Goal: Task Accomplishment & Management: Use online tool/utility

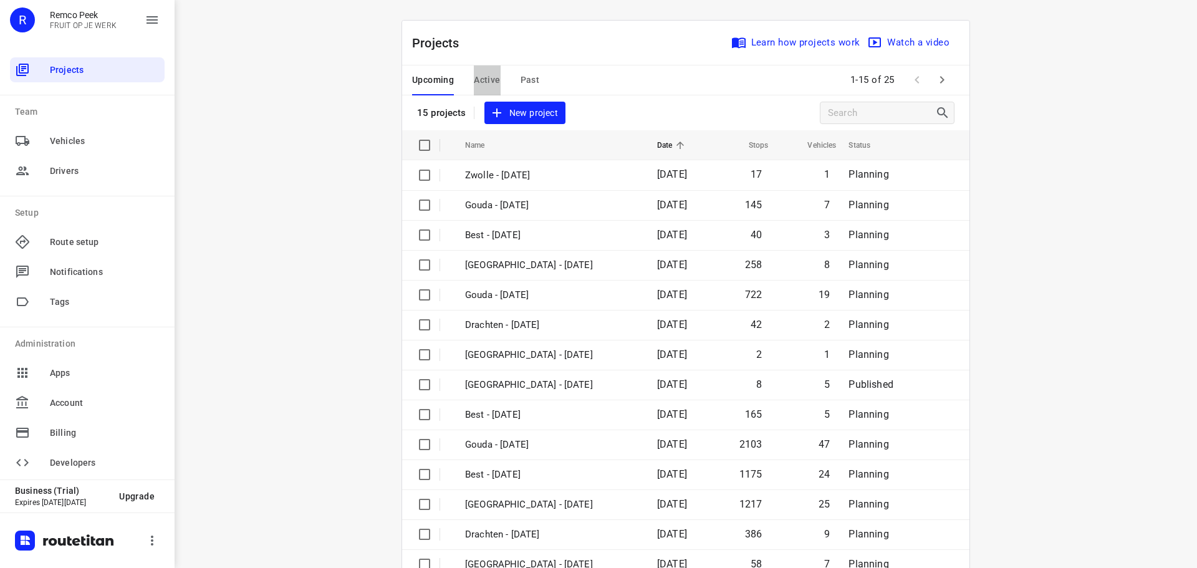
click at [474, 77] on span "Active" at bounding box center [487, 80] width 26 height 16
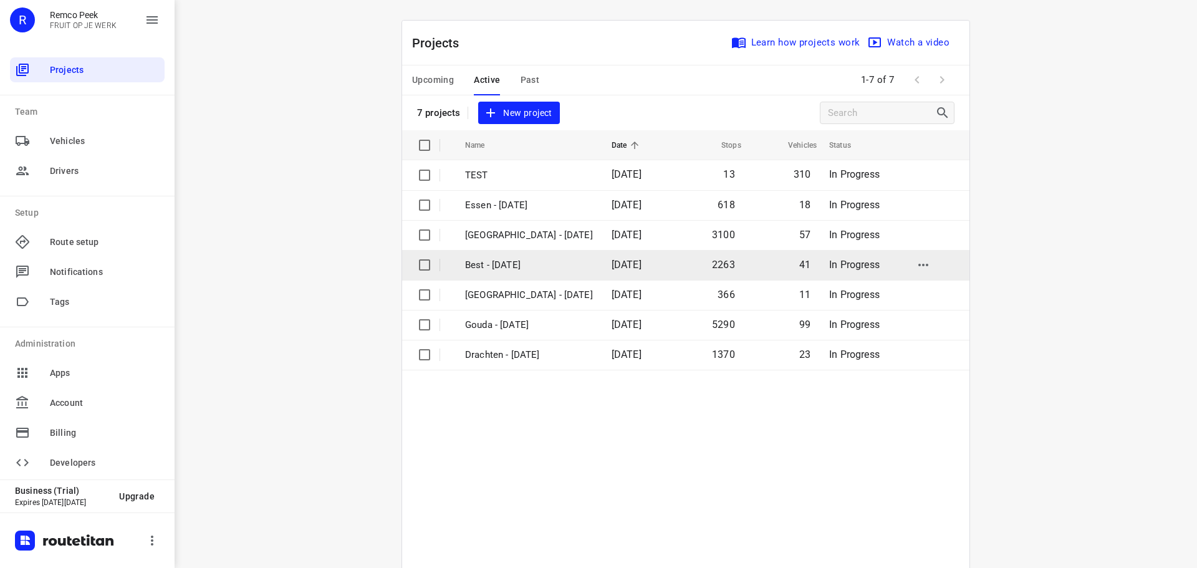
click at [527, 264] on p "Best - [DATE]" at bounding box center [529, 265] width 128 height 14
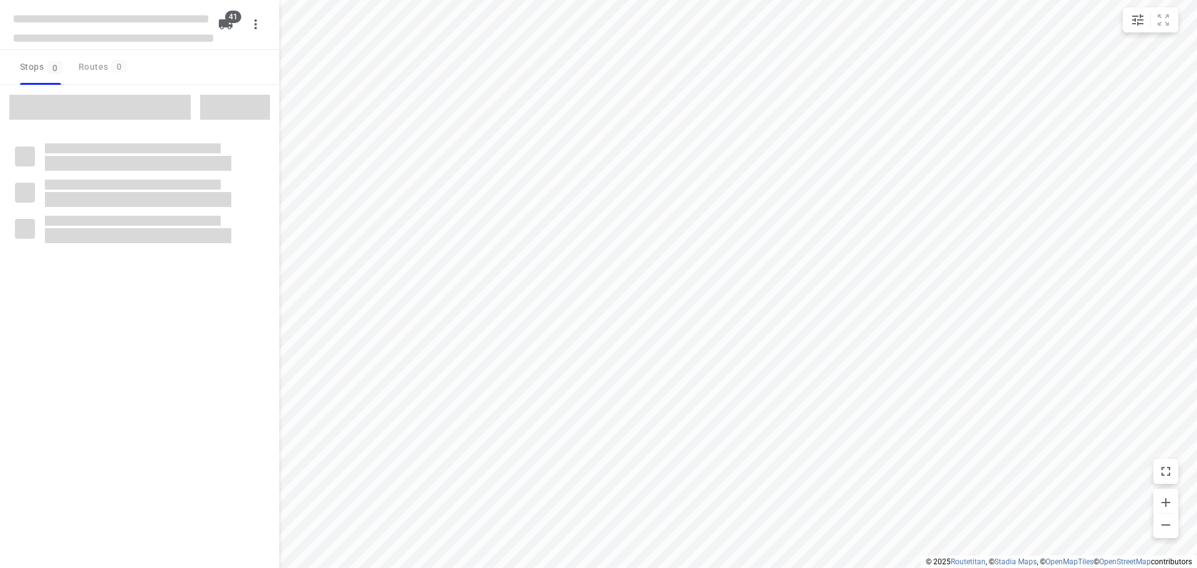
checkbox input "true"
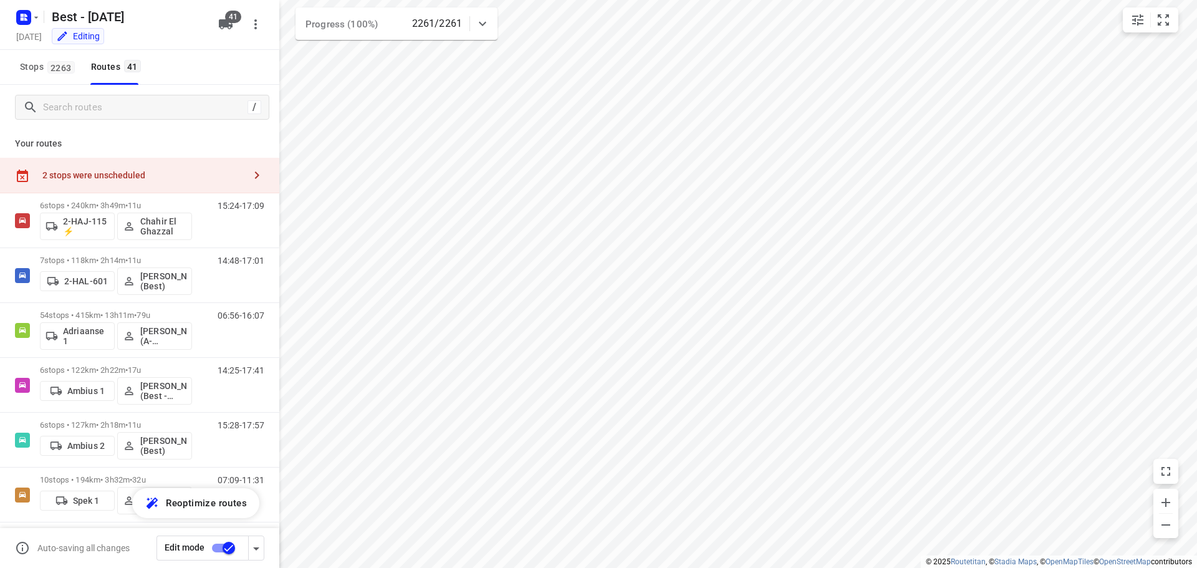
click at [495, 26] on div "Progress (100%) 2261/2261" at bounding box center [397, 23] width 202 height 32
click at [493, 26] on div at bounding box center [482, 28] width 25 height 25
click at [160, 108] on input "Search routes" at bounding box center [156, 107] width 225 height 19
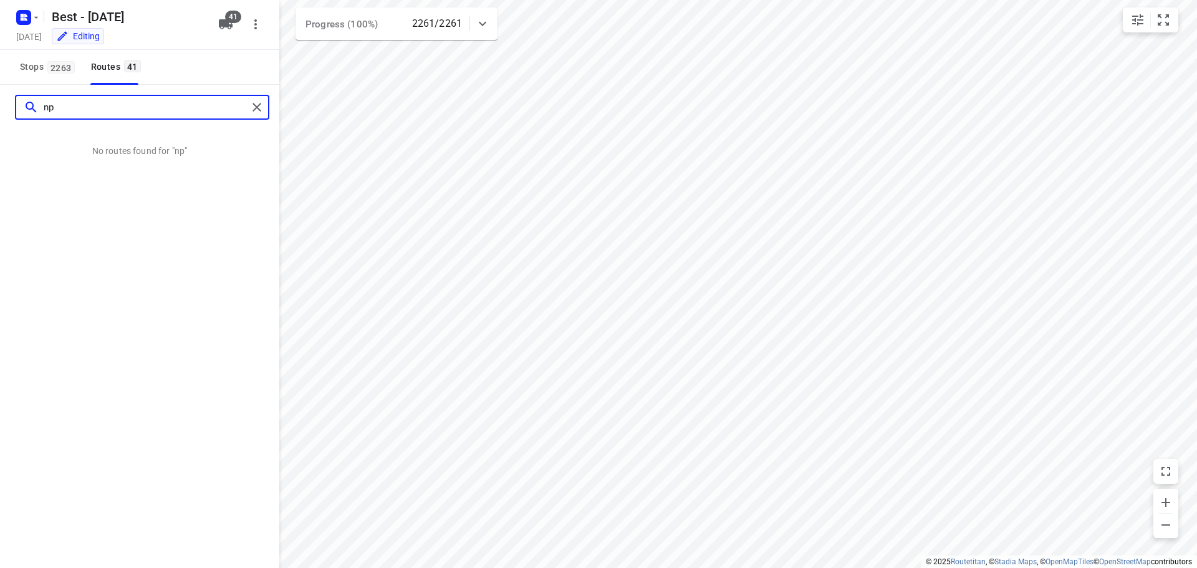
type input "n"
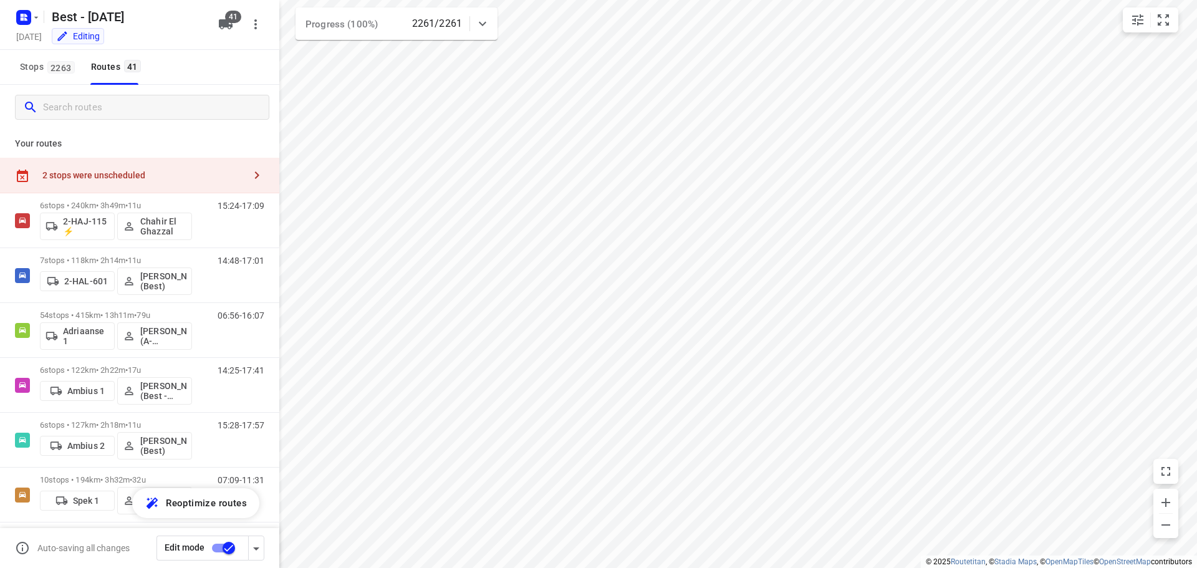
click at [141, 165] on div "2 stops were unscheduled" at bounding box center [139, 176] width 279 height 36
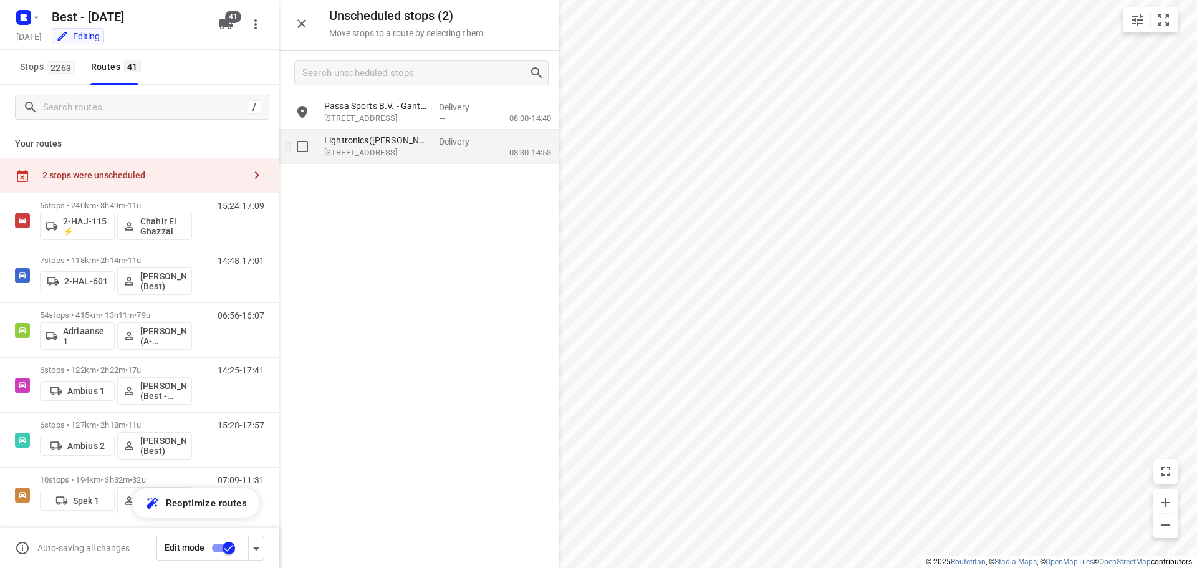
click at [379, 159] on div "Lightronics([PERSON_NAME]) [STREET_ADDRESS]" at bounding box center [376, 147] width 115 height 34
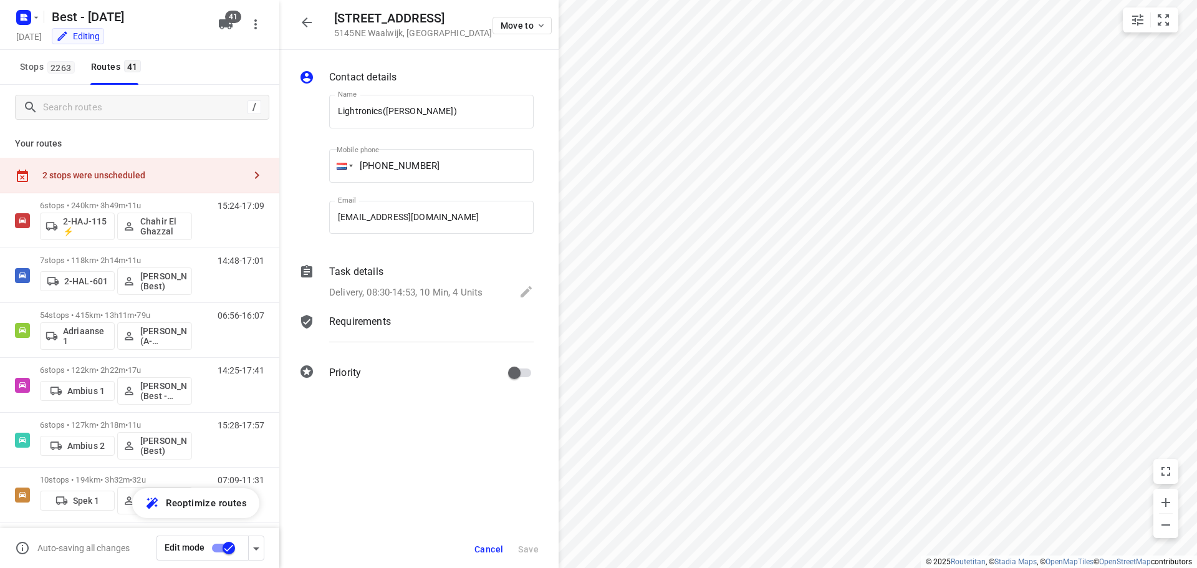
click at [260, 156] on div "Your routes 2 stops were unscheduled 6 stops • 240km • 3h49m • 11u 2-HAJ-115 ⚡ …" at bounding box center [139, 366] width 279 height 473
click at [244, 171] on button "button" at bounding box center [256, 175] width 25 height 25
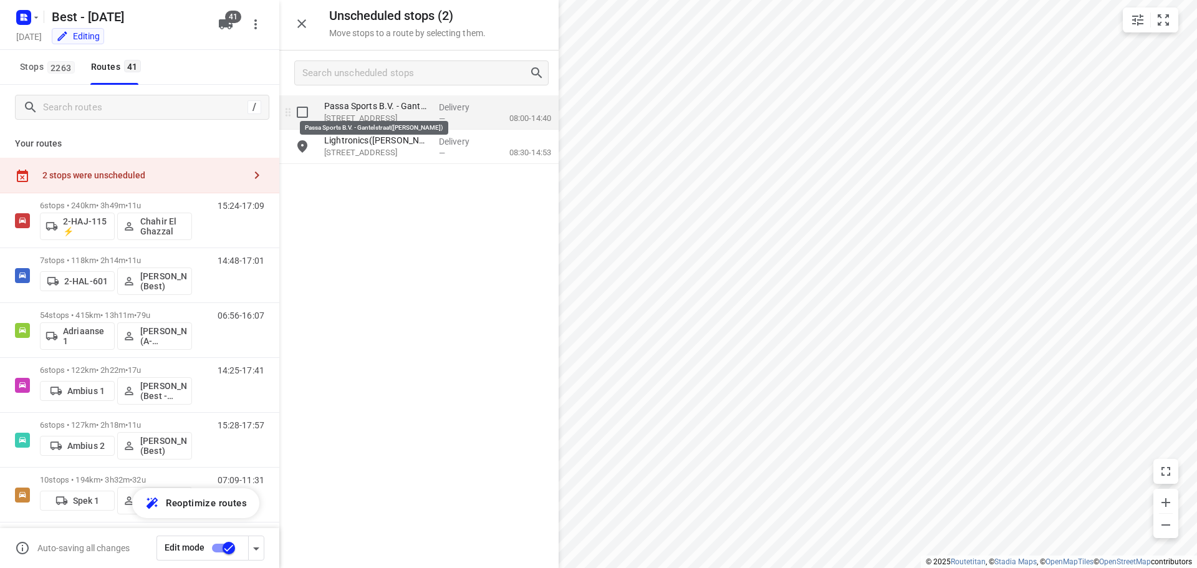
click at [367, 105] on p "Passa Sports B.V. - Gantelstraat([PERSON_NAME])" at bounding box center [376, 106] width 105 height 12
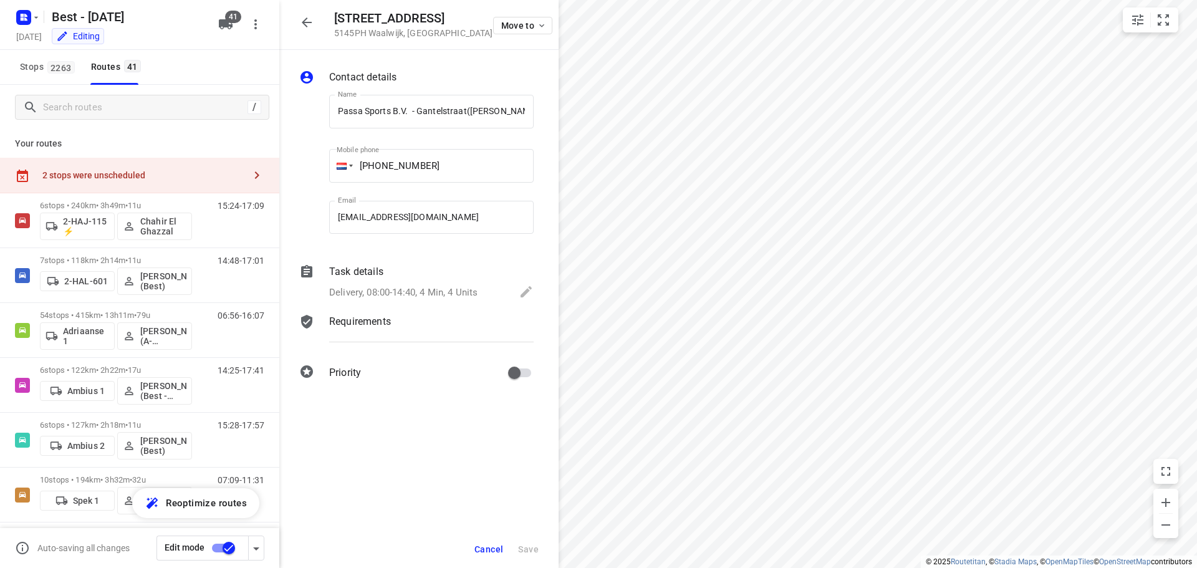
scroll to position [0, 17]
click at [486, 547] on span "Cancel" at bounding box center [489, 549] width 29 height 10
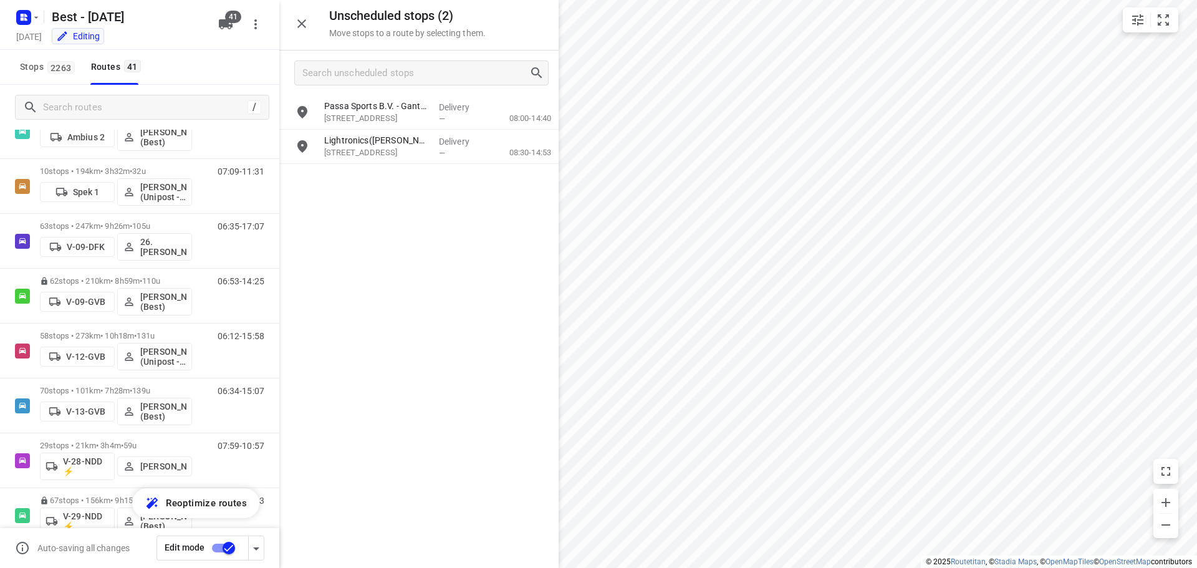
scroll to position [0, 0]
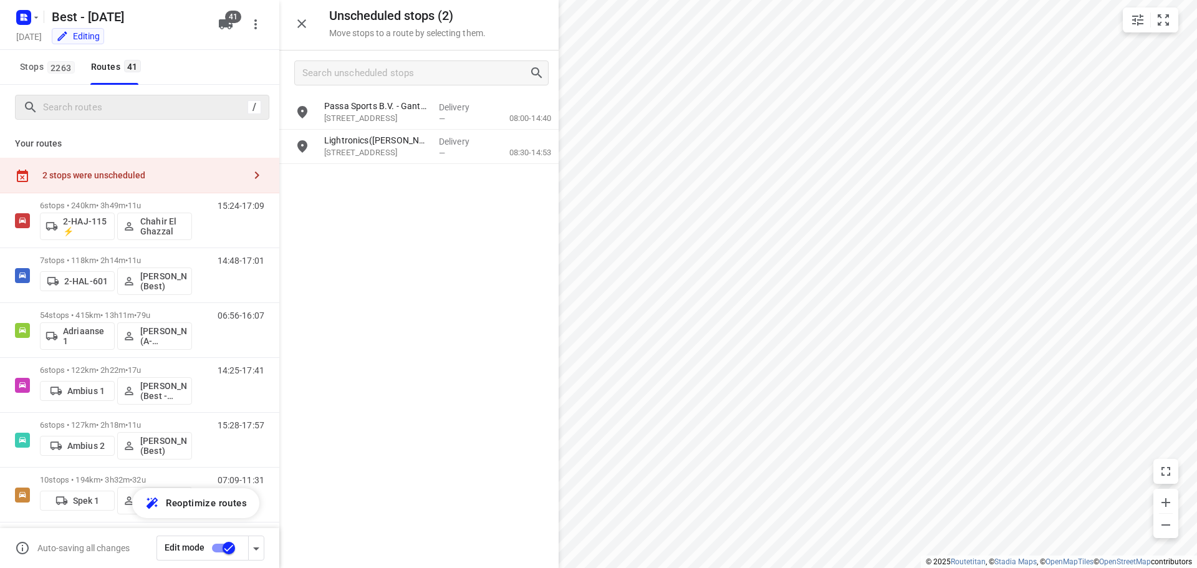
click at [169, 96] on div "/" at bounding box center [142, 107] width 254 height 25
click at [225, 112] on input "Search routes" at bounding box center [144, 107] width 200 height 19
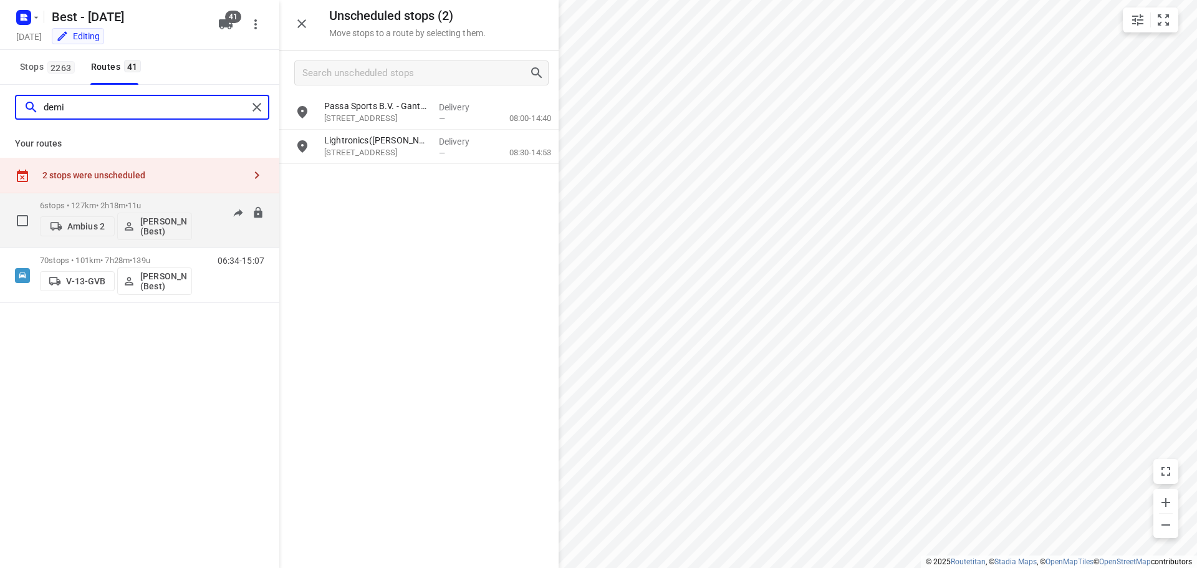
type input "demi"
click at [73, 203] on p "6 stops • 127km • 2h18m • 11u" at bounding box center [116, 205] width 152 height 9
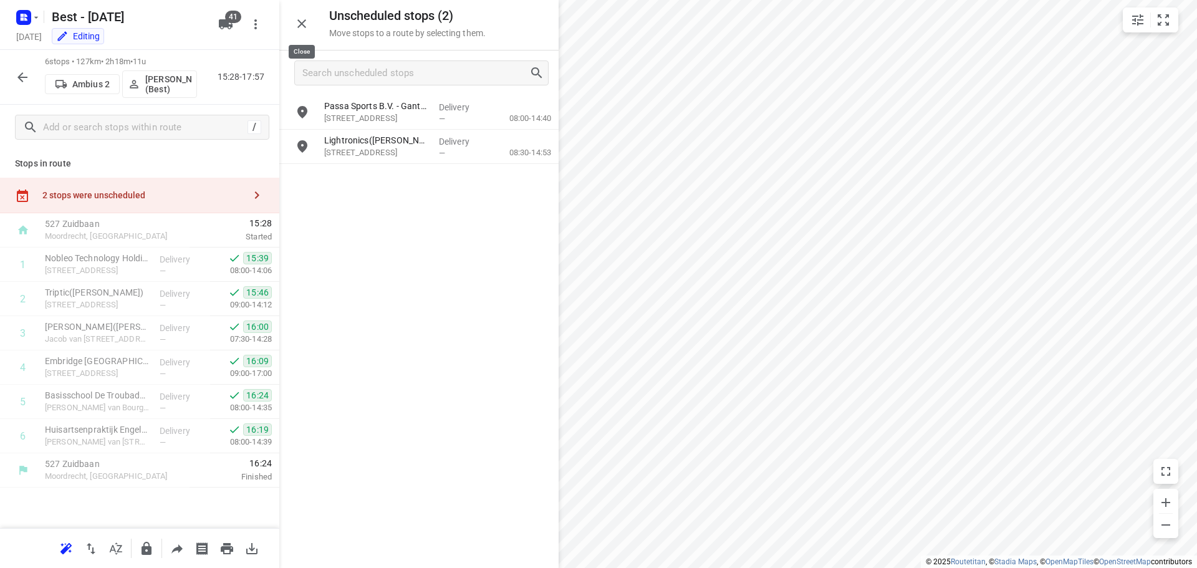
click at [297, 26] on icon "button" at bounding box center [301, 23] width 15 height 15
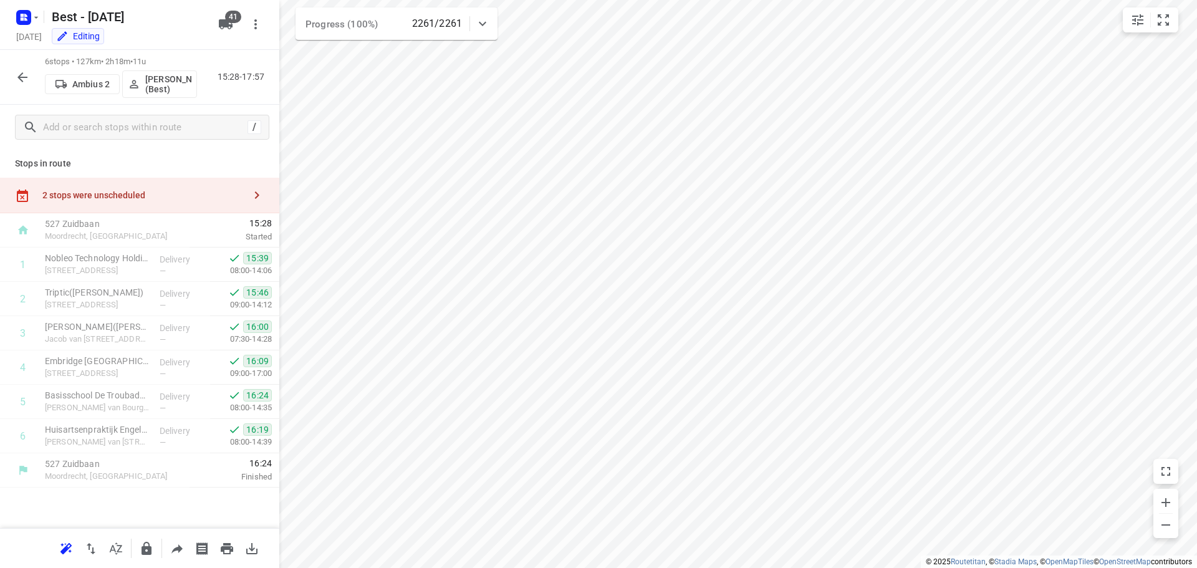
click at [26, 79] on icon "button" at bounding box center [22, 77] width 15 height 15
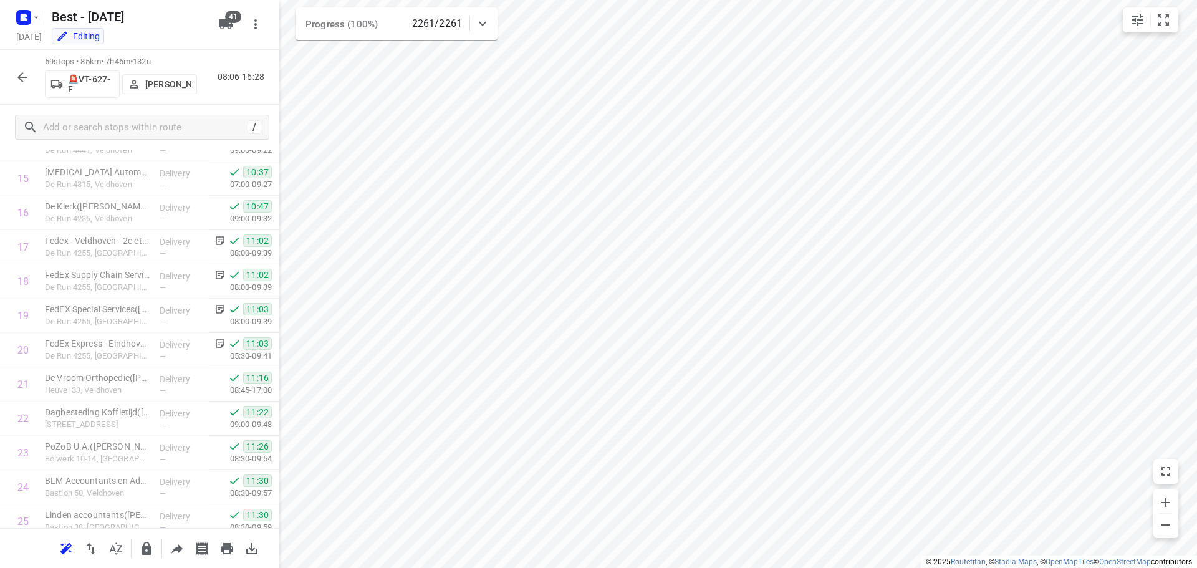
scroll to position [1777, 0]
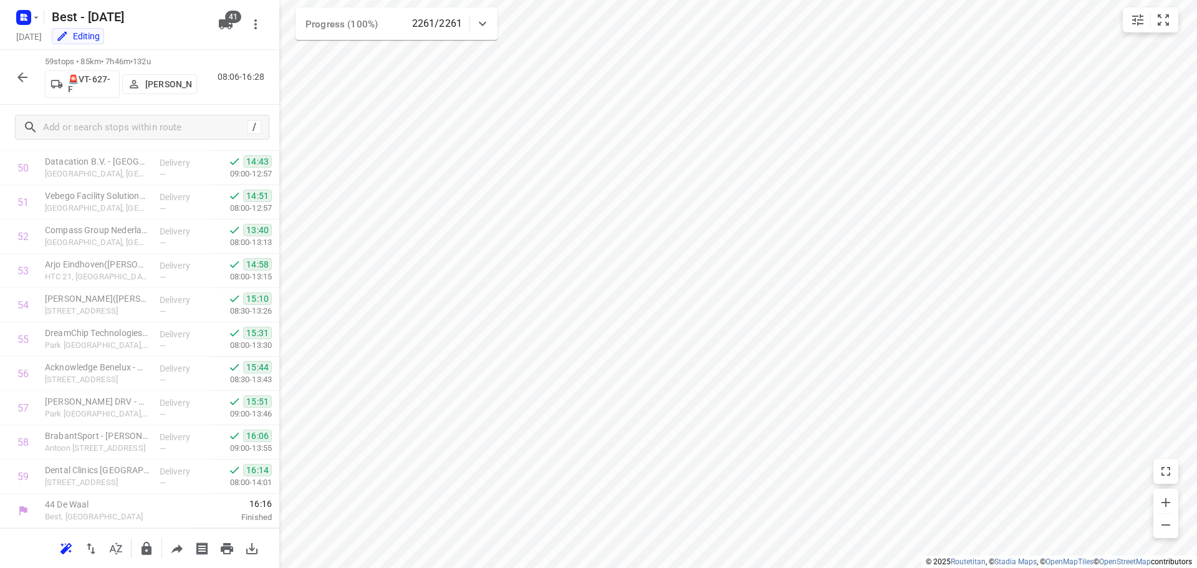
click at [11, 70] on button "button" at bounding box center [22, 77] width 25 height 25
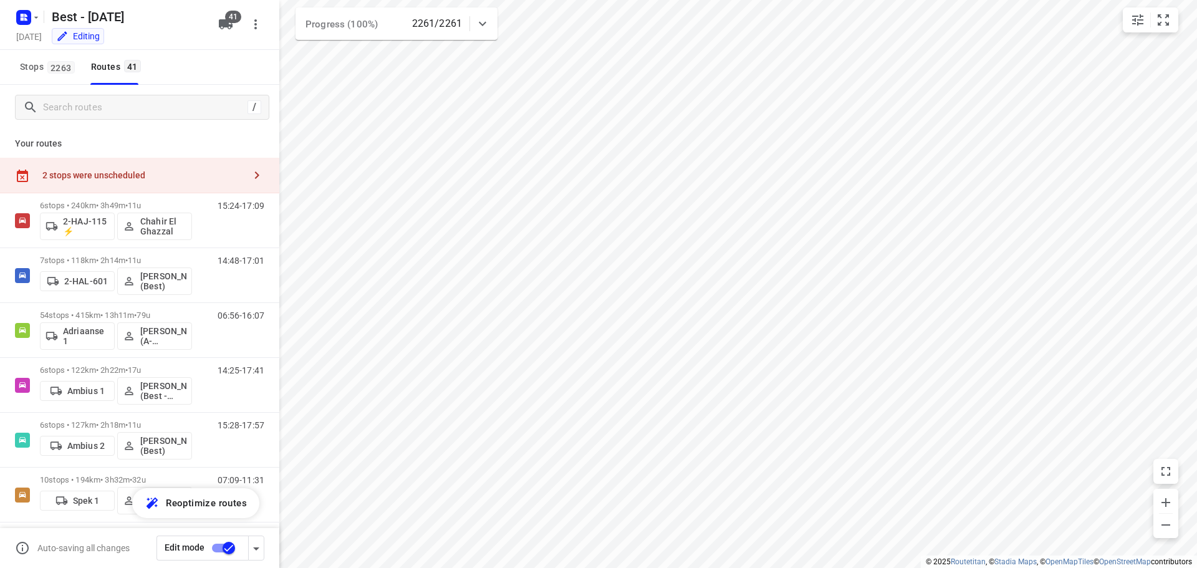
click at [123, 92] on div "/" at bounding box center [139, 107] width 279 height 45
click at [138, 110] on input "Search routes" at bounding box center [156, 107] width 225 height 19
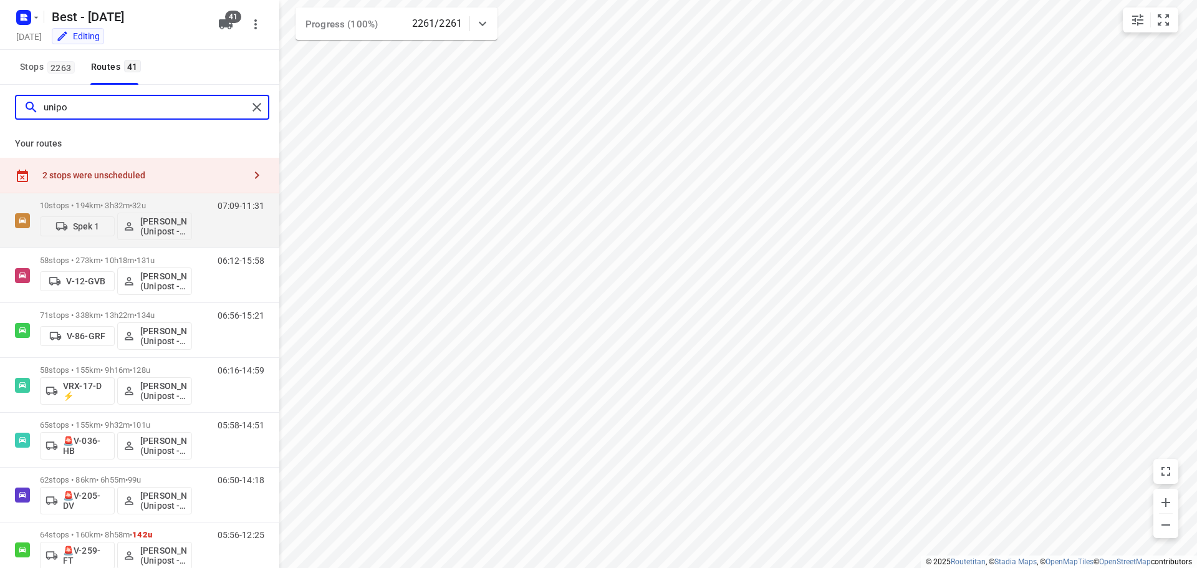
scroll to position [29, 0]
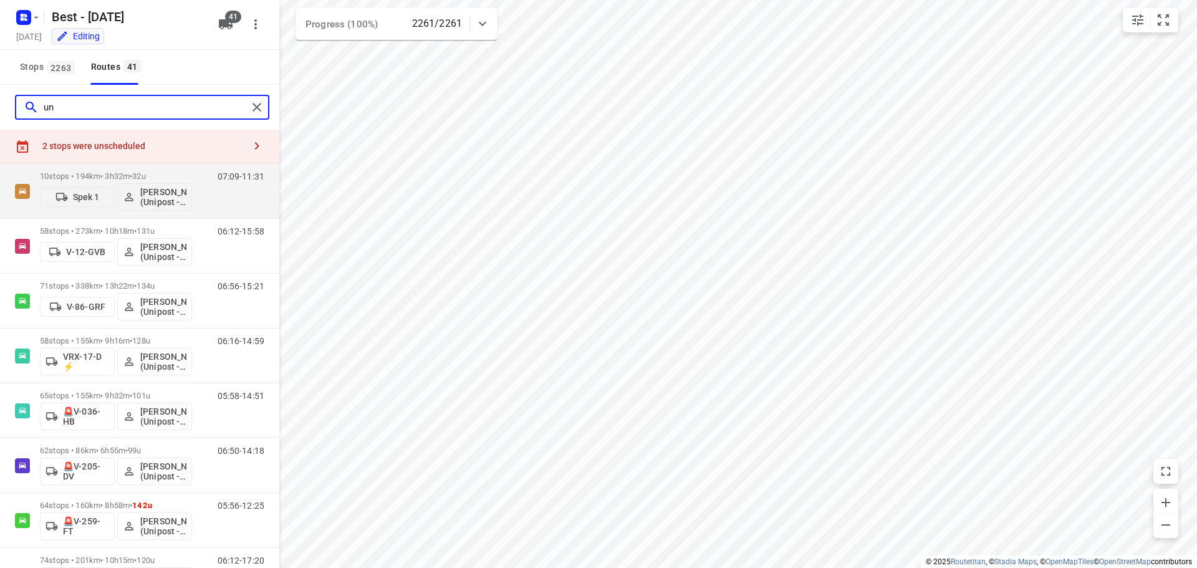
type input "u"
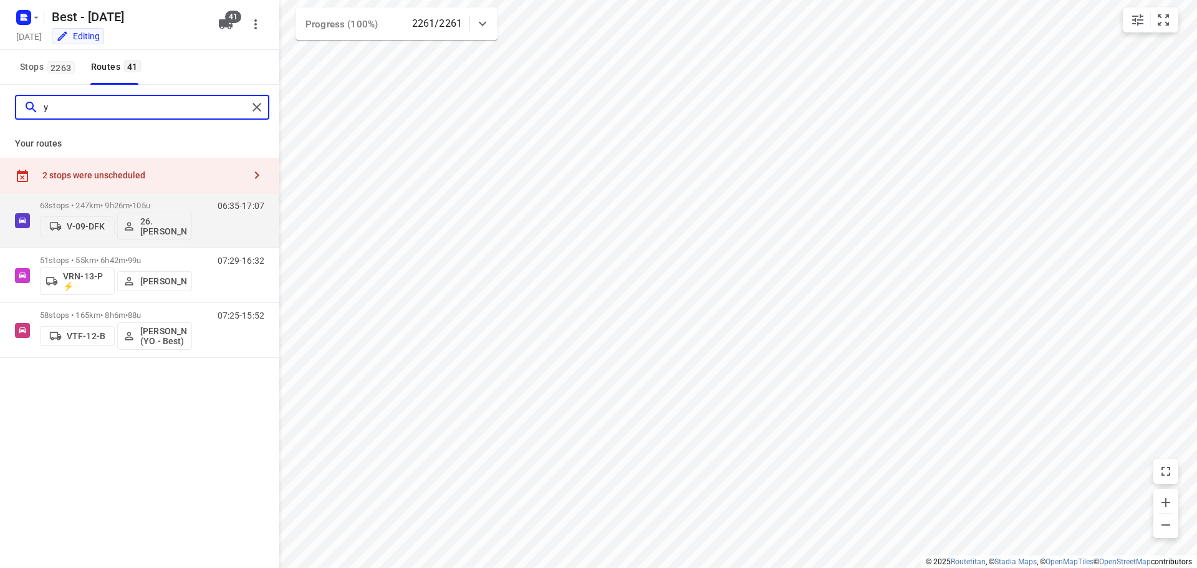
scroll to position [0, 0]
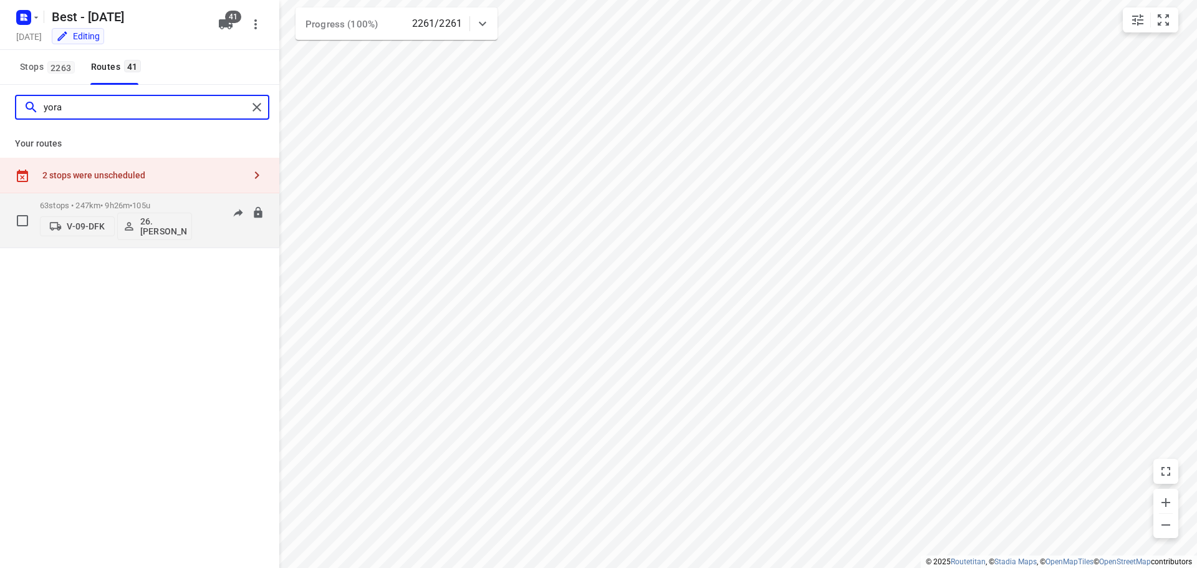
type input "yora"
click at [126, 200] on div "63 stops • 247km • 9h26m • 105u V-09-DFK 26.[PERSON_NAME]" at bounding box center [116, 221] width 152 height 52
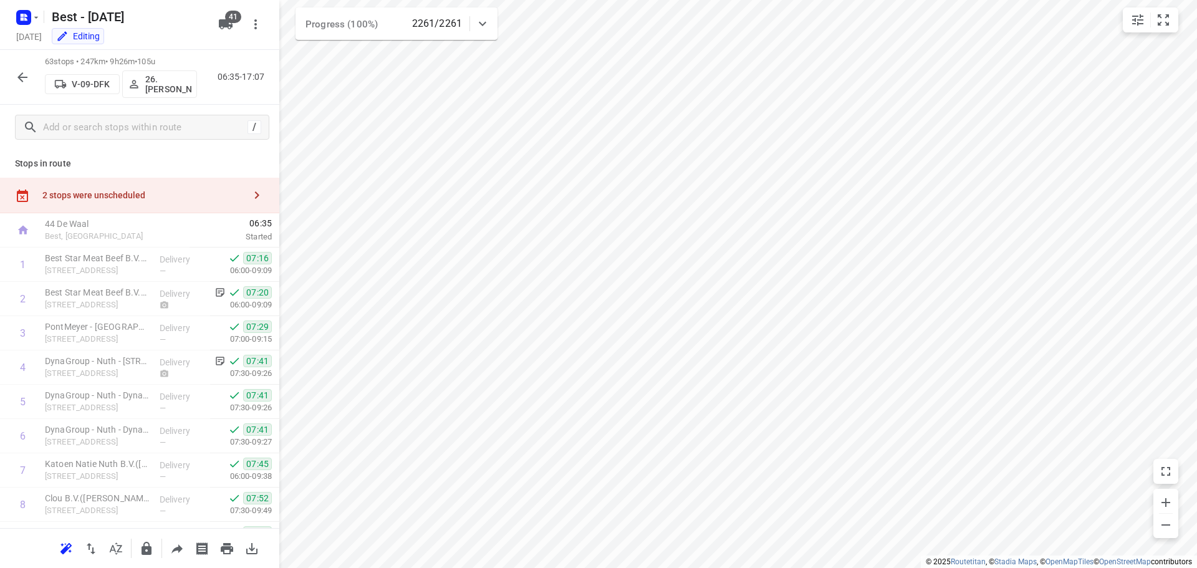
scroll to position [1915, 0]
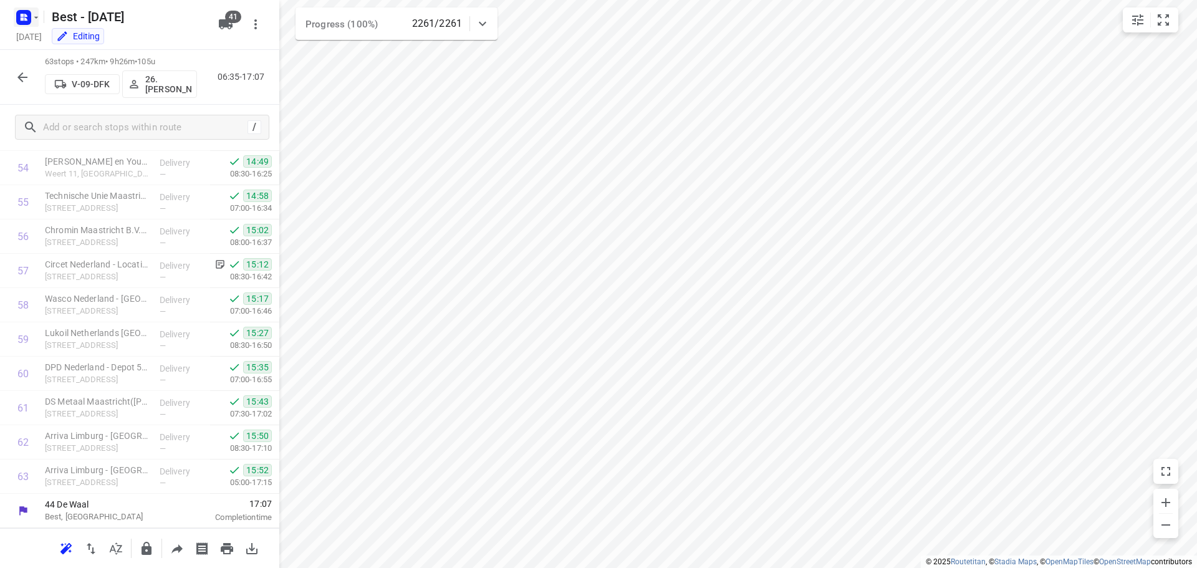
click at [21, 14] on icon "button" at bounding box center [24, 17] width 20 height 20
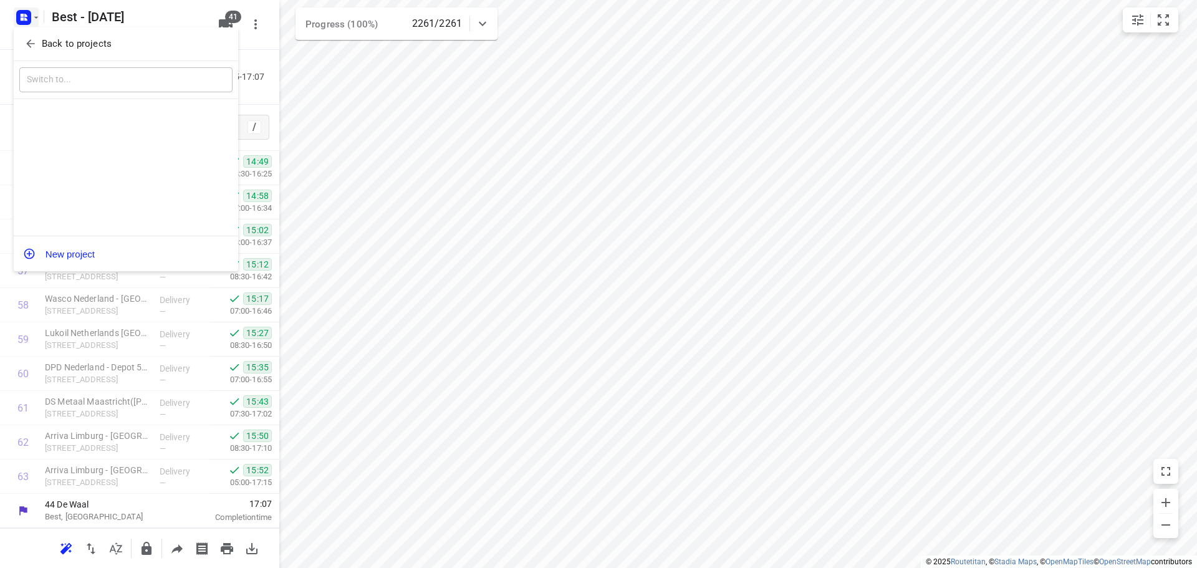
drag, startPoint x: 22, startPoint y: 22, endPoint x: 26, endPoint y: 31, distance: 9.5
click at [22, 23] on div at bounding box center [598, 284] width 1197 height 568
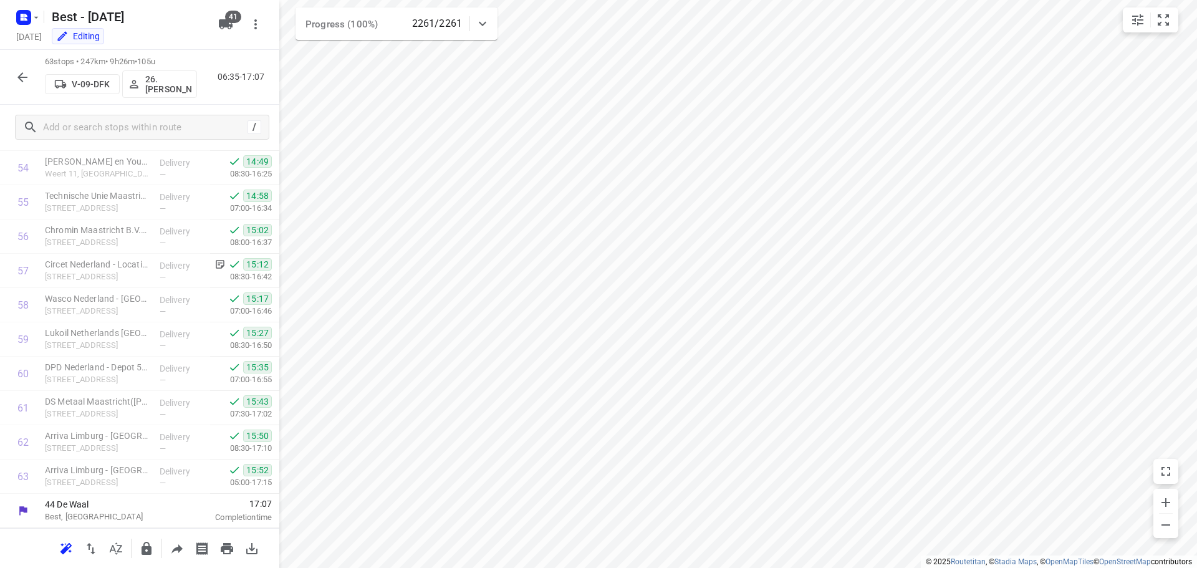
click at [34, 43] on div "Back to projects" at bounding box center [98, 36] width 168 height 19
click at [31, 14] on rect "button" at bounding box center [23, 17] width 15 height 15
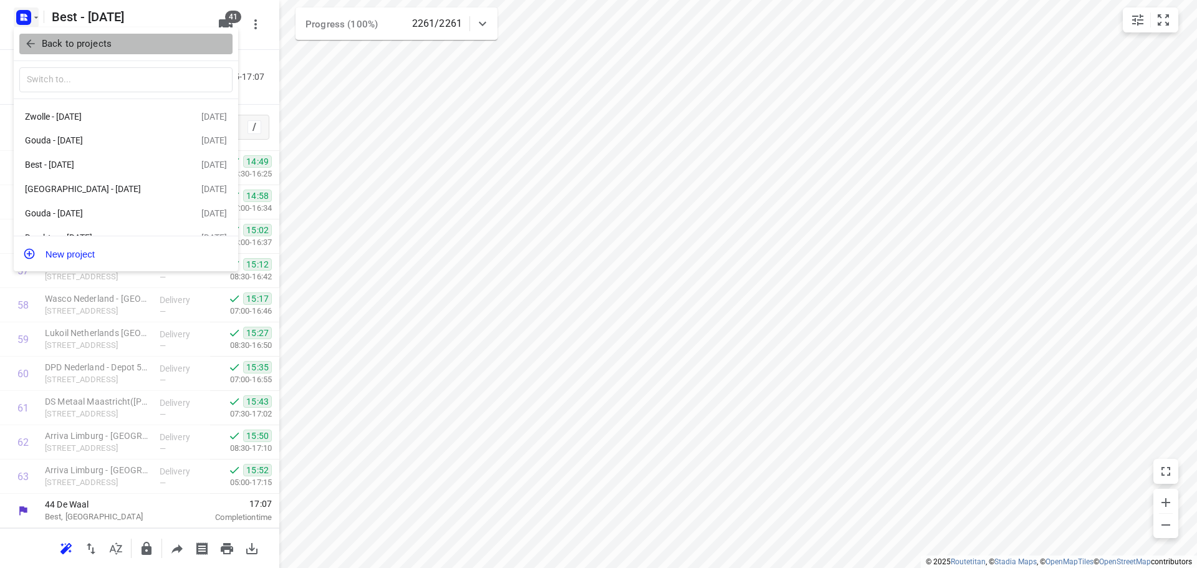
click at [29, 35] on button "Back to projects" at bounding box center [125, 44] width 213 height 21
